Goal: Transaction & Acquisition: Subscribe to service/newsletter

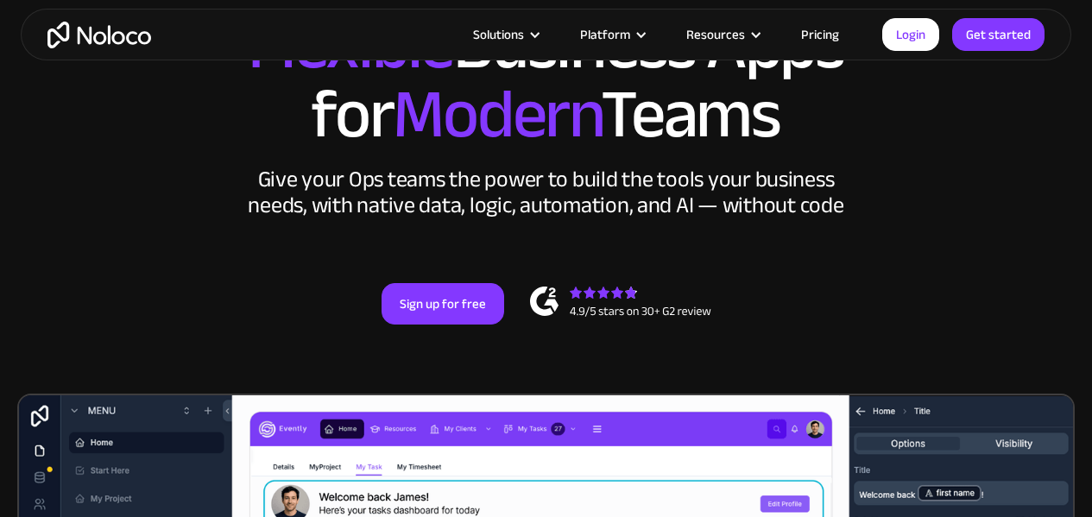
scroll to position [173, 0]
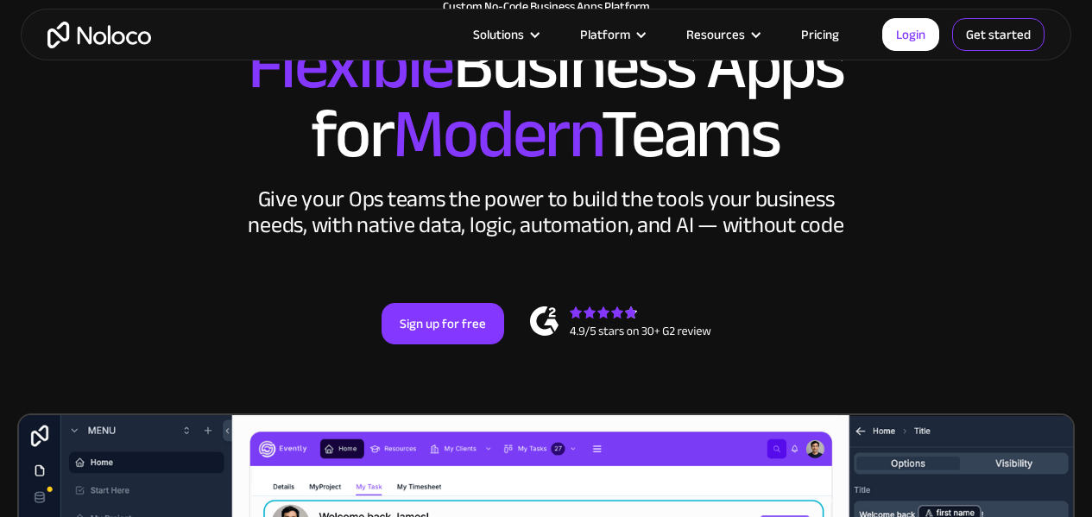
click at [1008, 37] on link "Get started" at bounding box center [998, 34] width 92 height 33
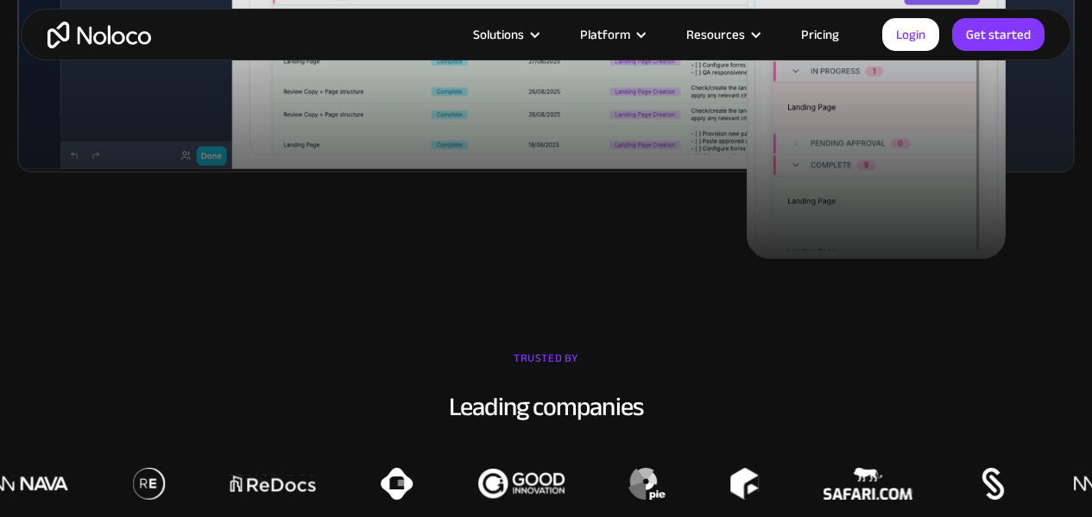
scroll to position [1036, 0]
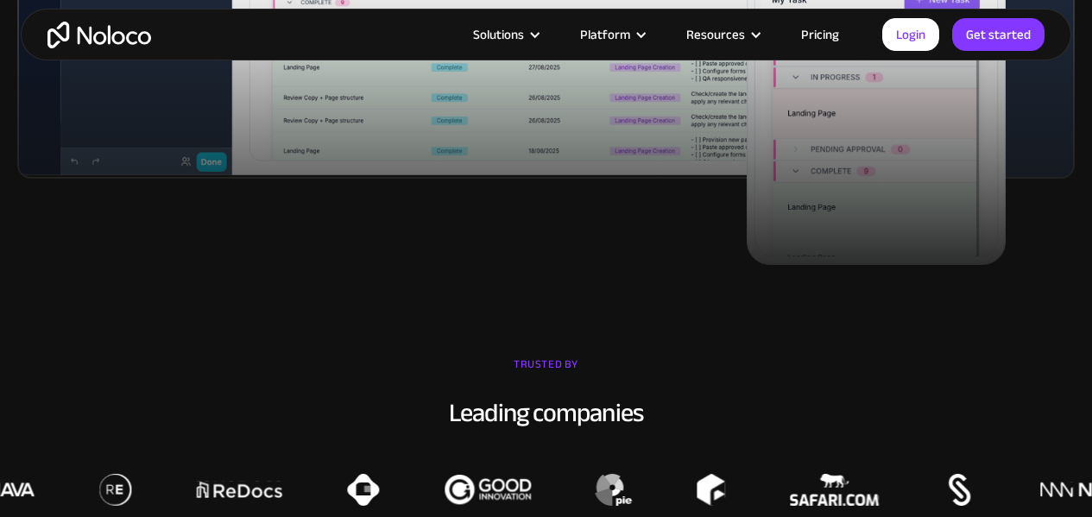
click at [805, 32] on link "Pricing" at bounding box center [819, 34] width 81 height 22
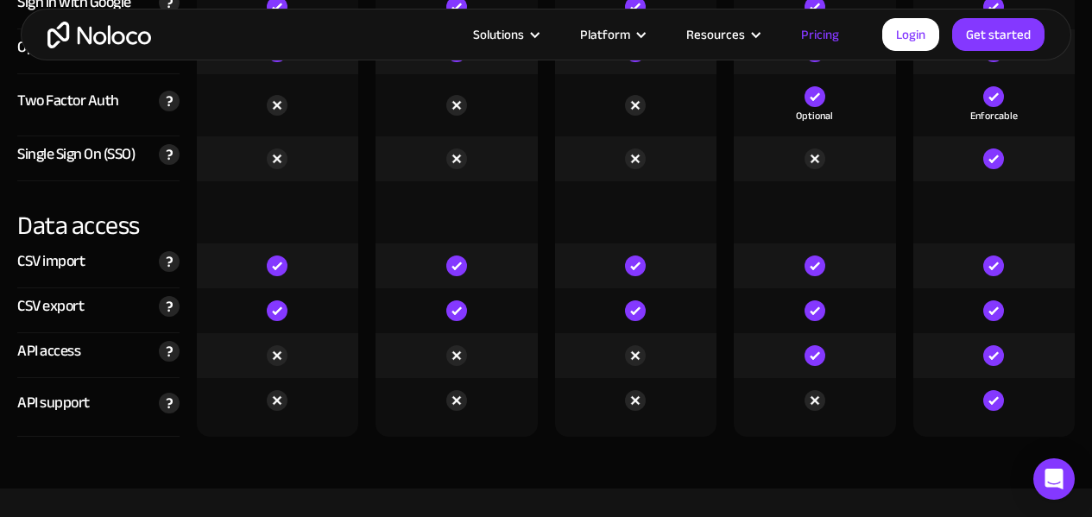
scroll to position [5523, 0]
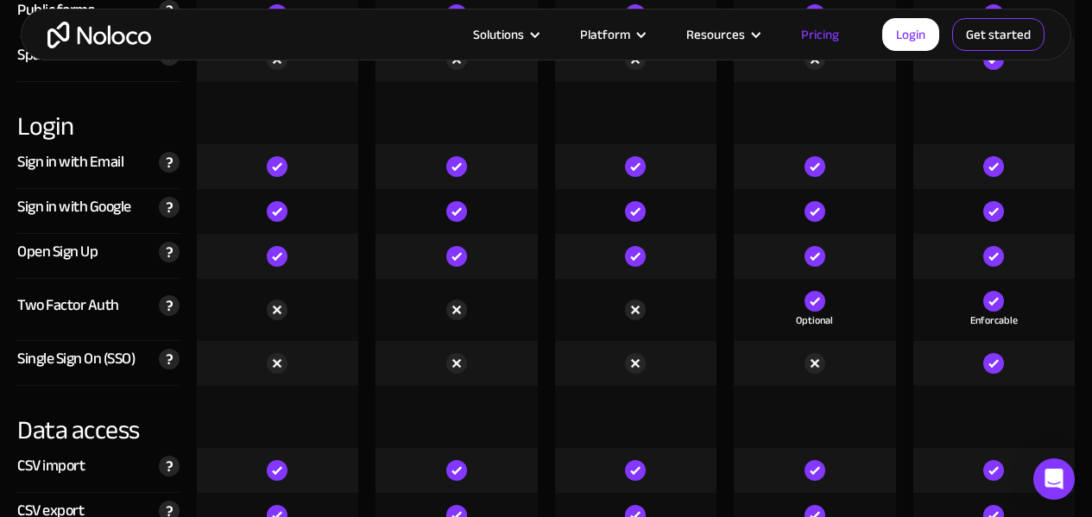
click at [1008, 28] on link "Get started" at bounding box center [998, 34] width 92 height 33
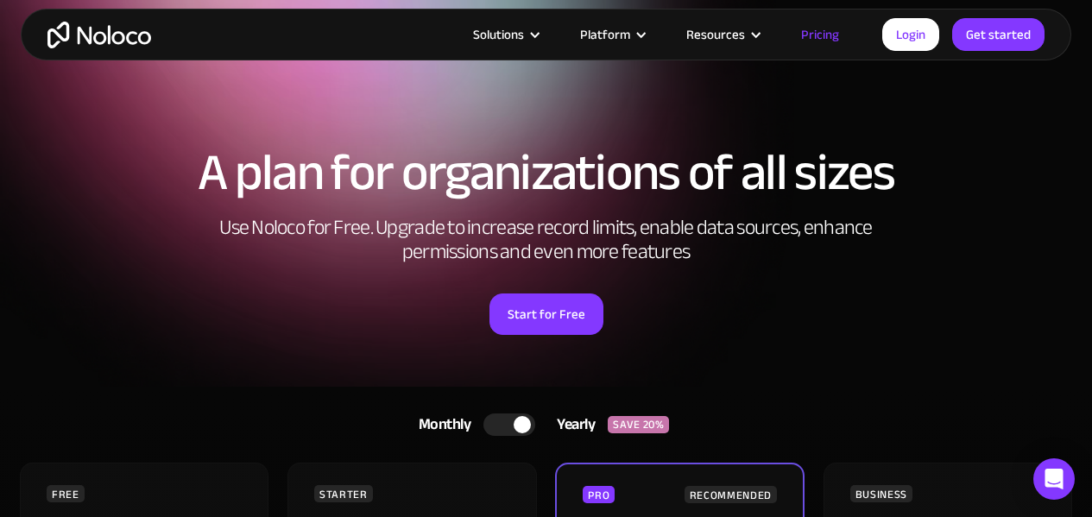
scroll to position [259, 0]
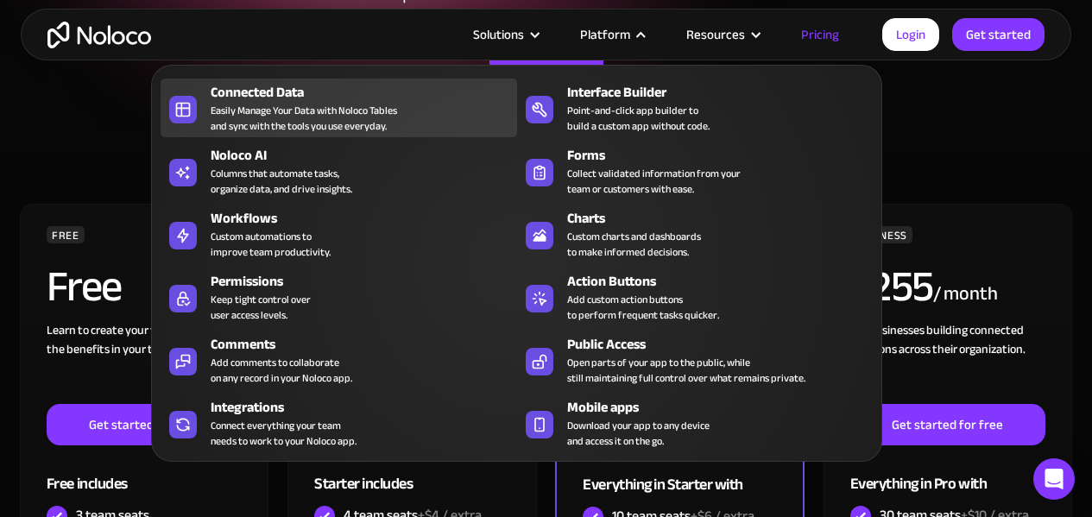
click at [274, 105] on div "Easily Manage Your Data with Noloco Tables and sync with the tools you use ever…" at bounding box center [304, 118] width 186 height 31
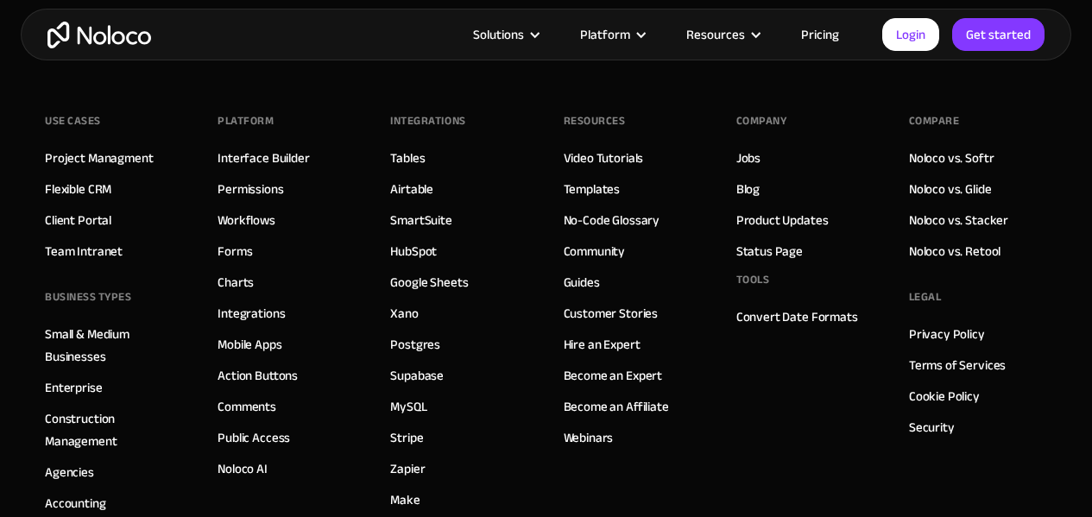
scroll to position [4833, 0]
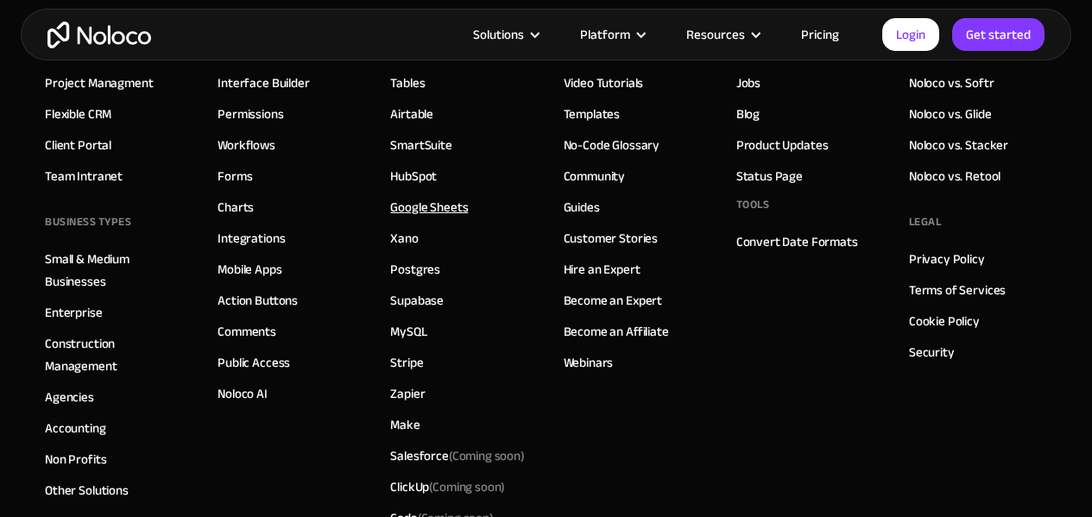
click at [439, 196] on link "Google Sheets" at bounding box center [429, 207] width 78 height 22
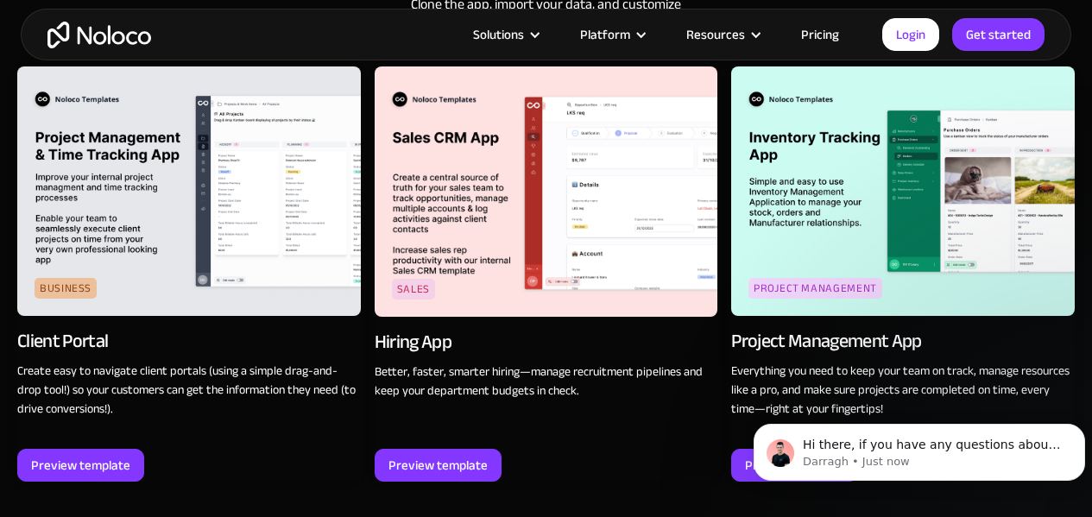
scroll to position [2244, 0]
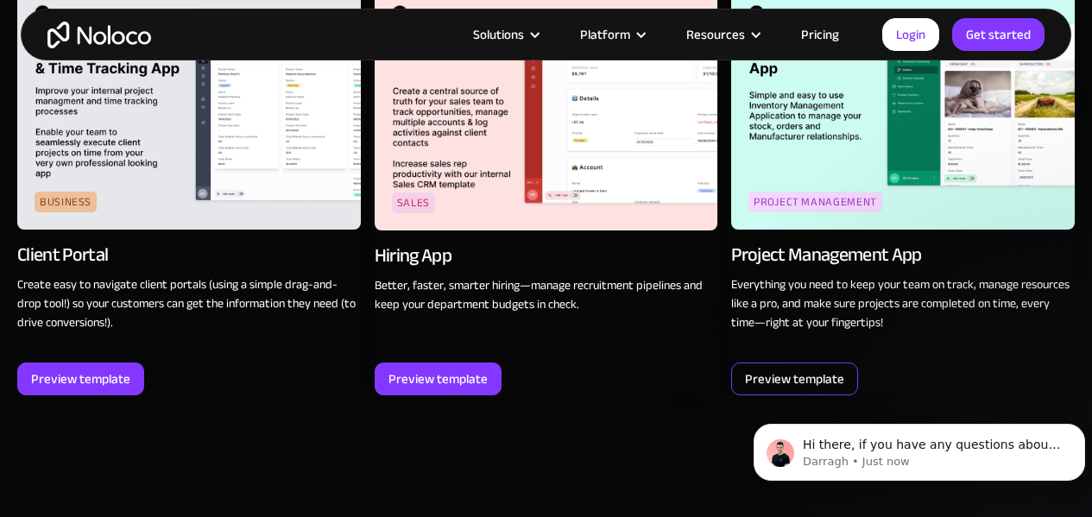
click at [793, 383] on div "Preview template" at bounding box center [794, 379] width 99 height 22
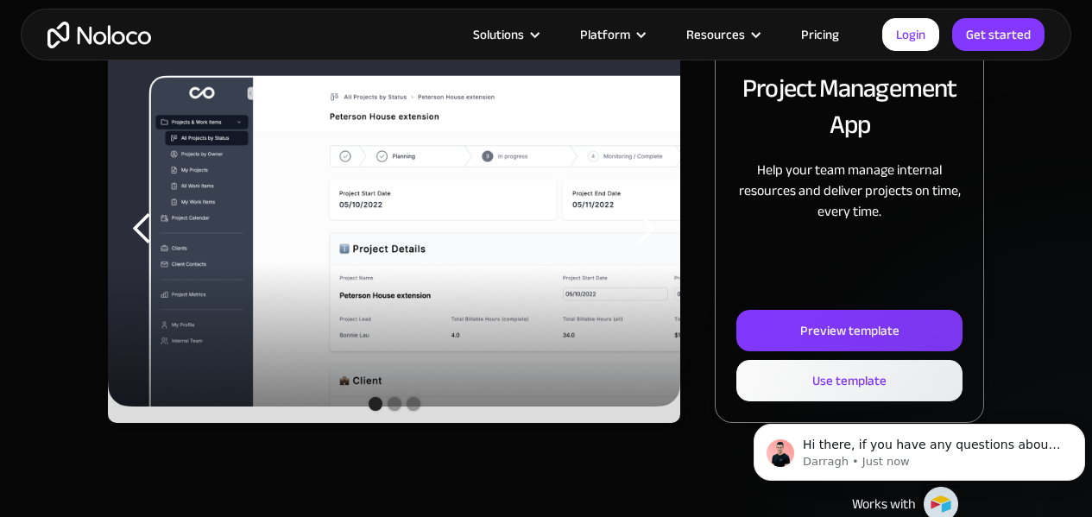
click at [394, 410] on div "Show slide 2 of 3" at bounding box center [394, 404] width 14 height 14
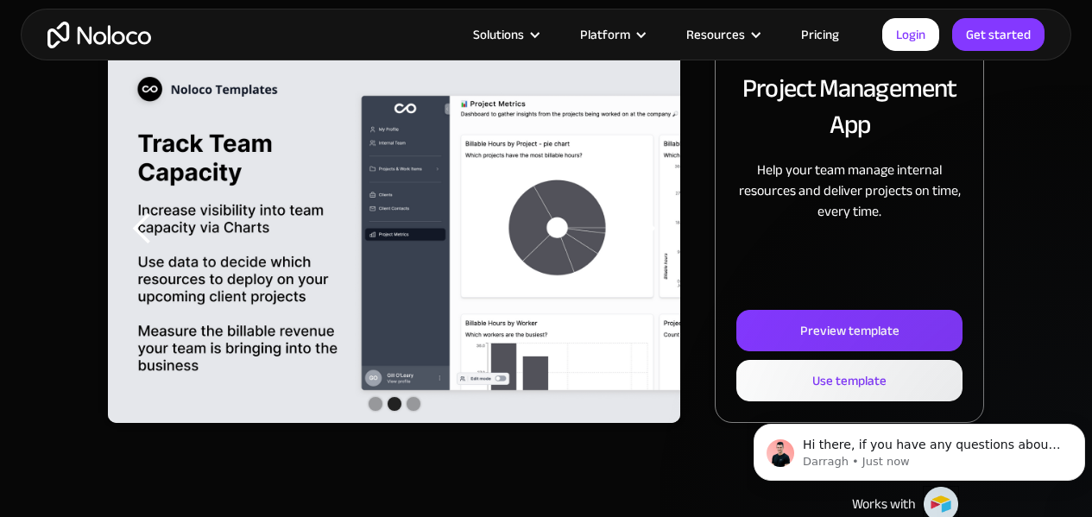
click at [417, 405] on div "Show slide 3 of 3" at bounding box center [413, 404] width 14 height 14
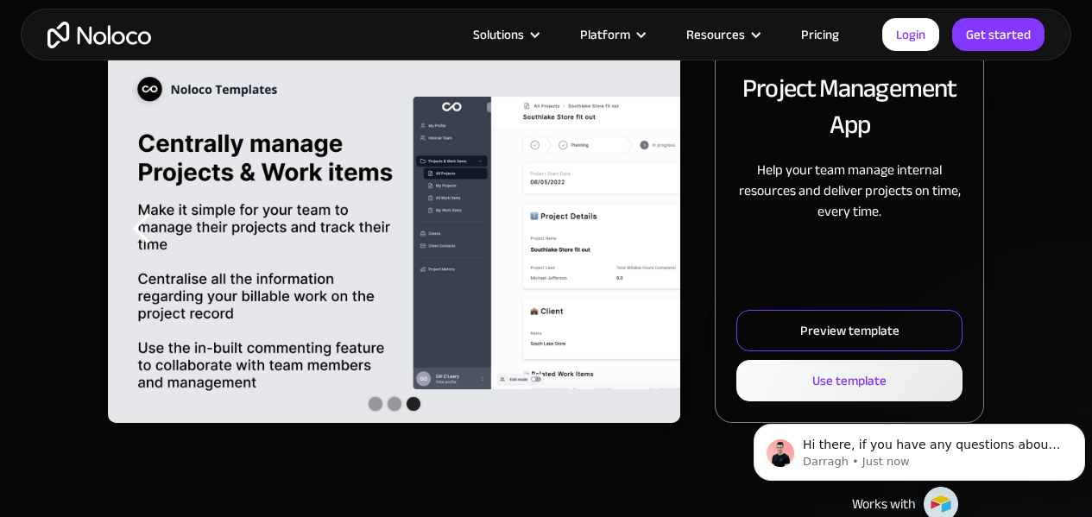
click at [876, 336] on div "Preview template" at bounding box center [849, 330] width 99 height 22
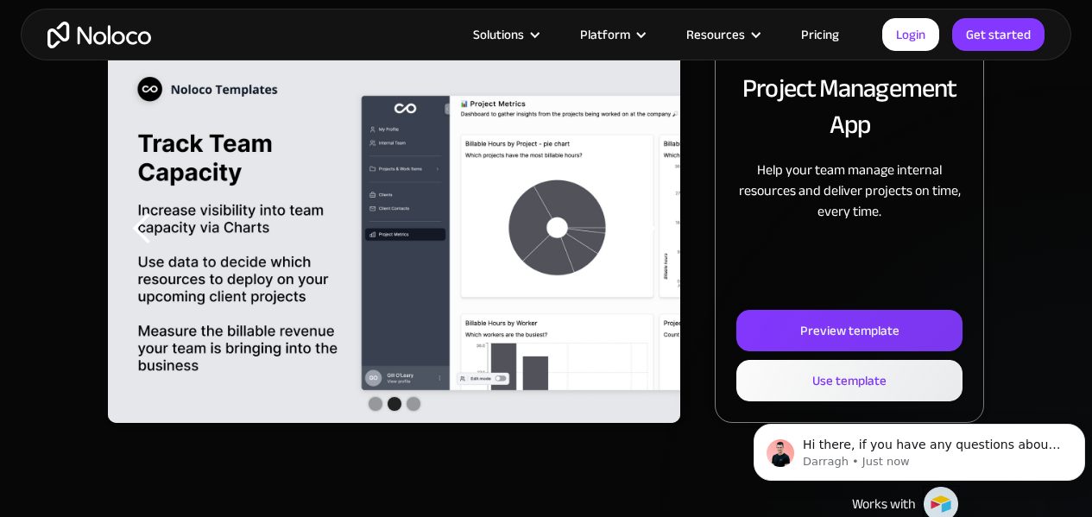
click at [822, 30] on link "Pricing" at bounding box center [819, 34] width 81 height 22
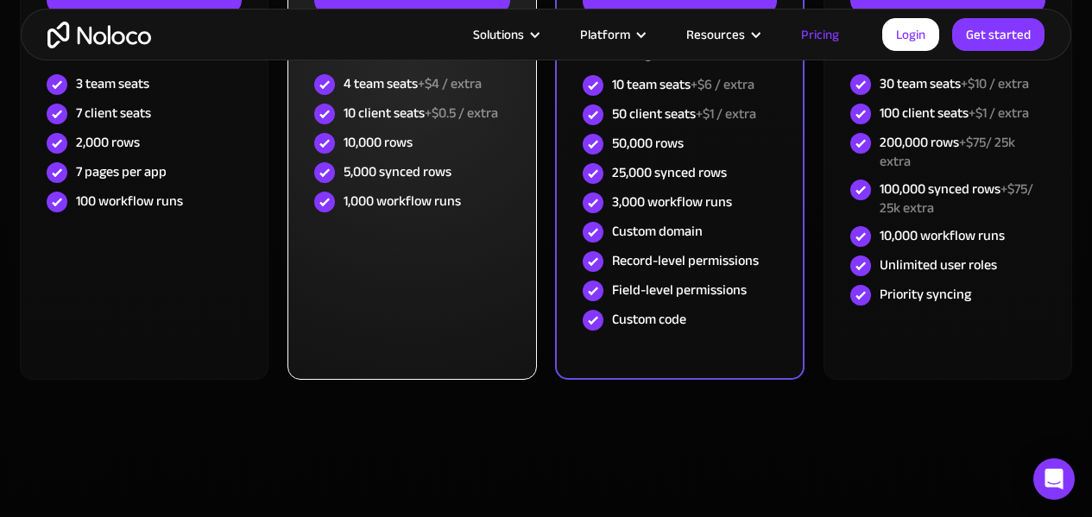
scroll to position [518, 0]
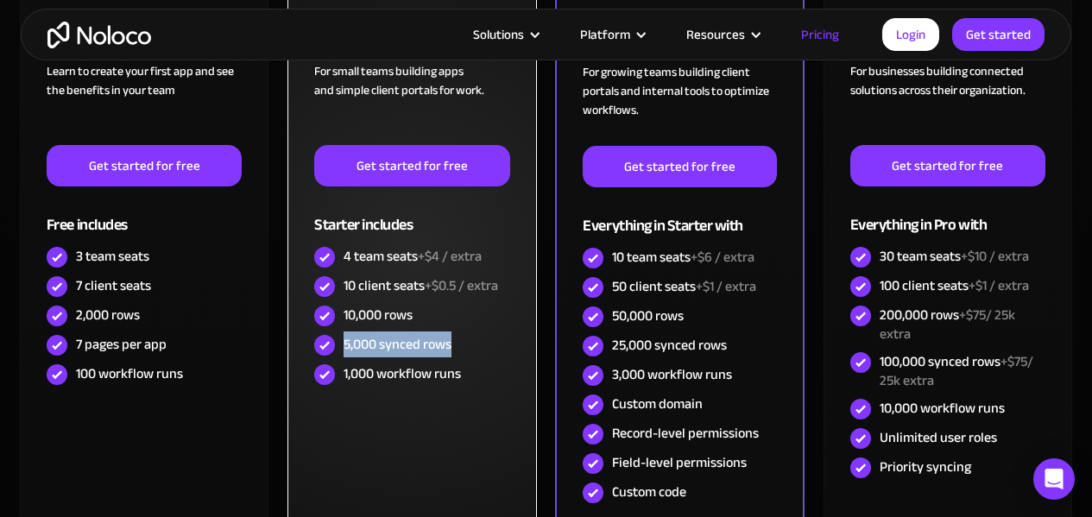
drag, startPoint x: 340, startPoint y: 342, endPoint x: 497, endPoint y: 339, distance: 157.1
click at [497, 339] on div "5,000 synced rows" at bounding box center [411, 345] width 195 height 29
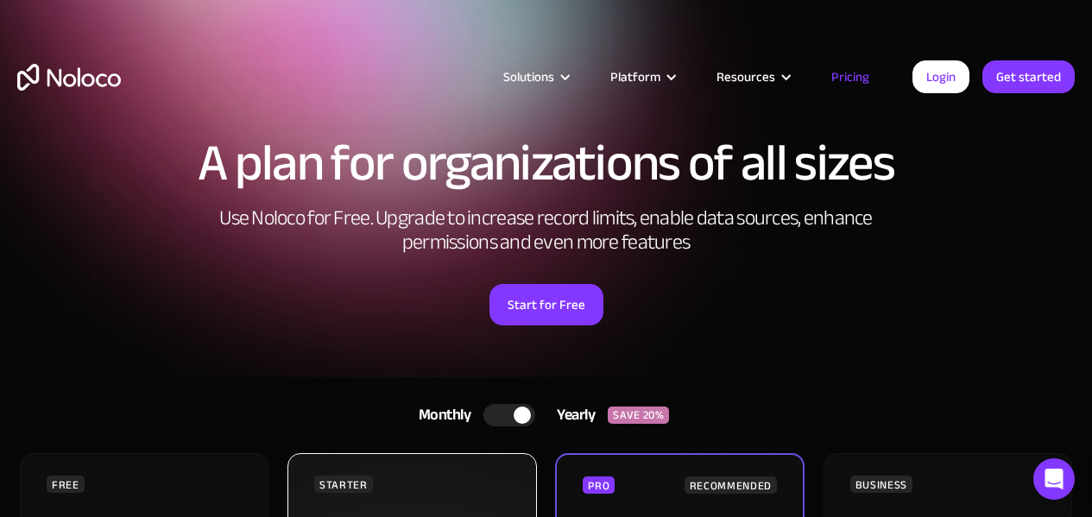
scroll to position [0, 0]
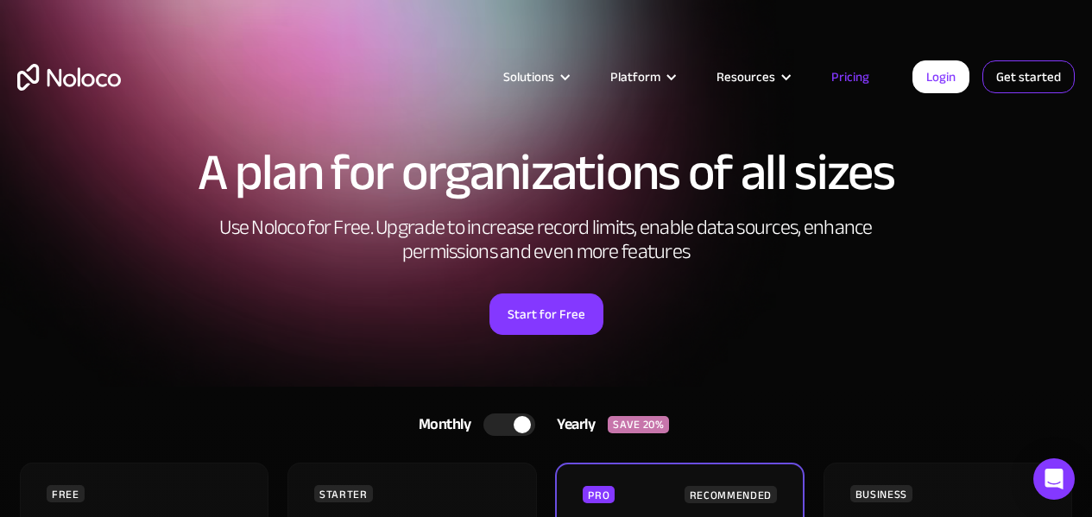
click at [1034, 76] on link "Get started" at bounding box center [1028, 76] width 92 height 33
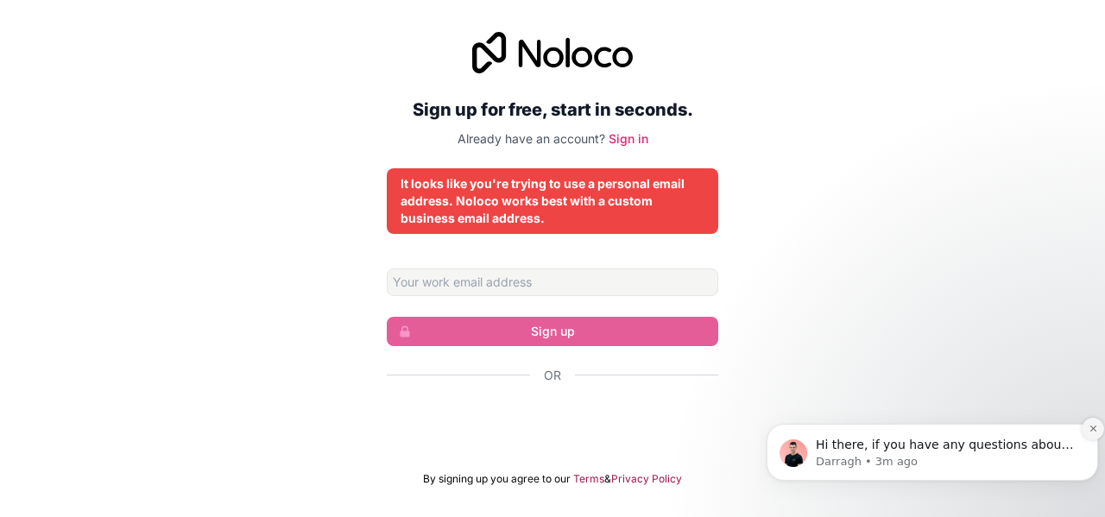
click at [1091, 431] on icon "Dismiss notification" at bounding box center [1092, 428] width 9 height 9
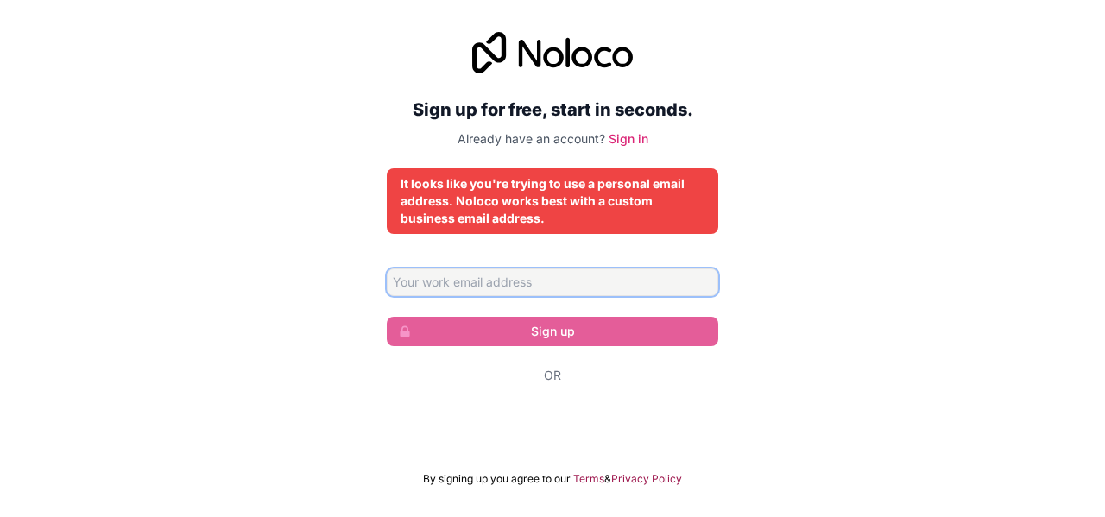
click at [471, 287] on input "Email address" at bounding box center [552, 282] width 331 height 28
type input "r"
